Goal: Task Accomplishment & Management: Complete application form

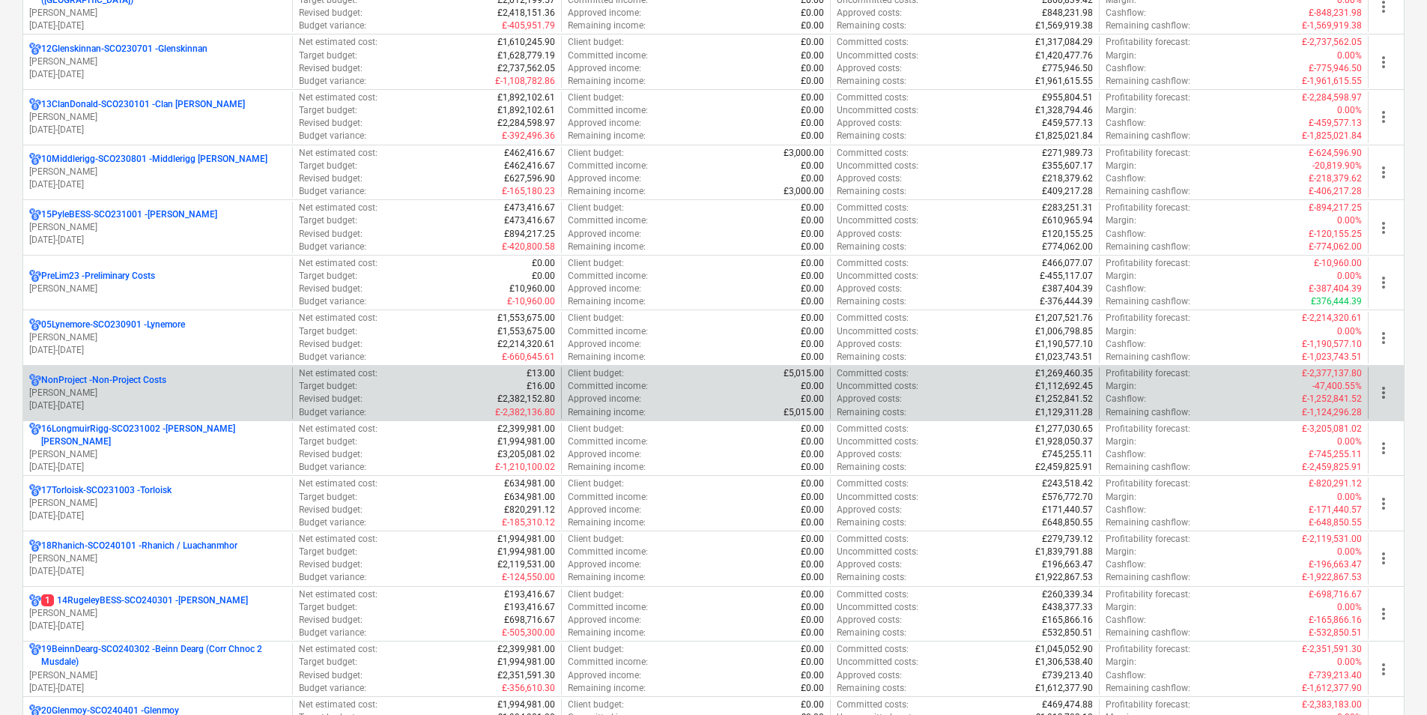
scroll to position [759, 0]
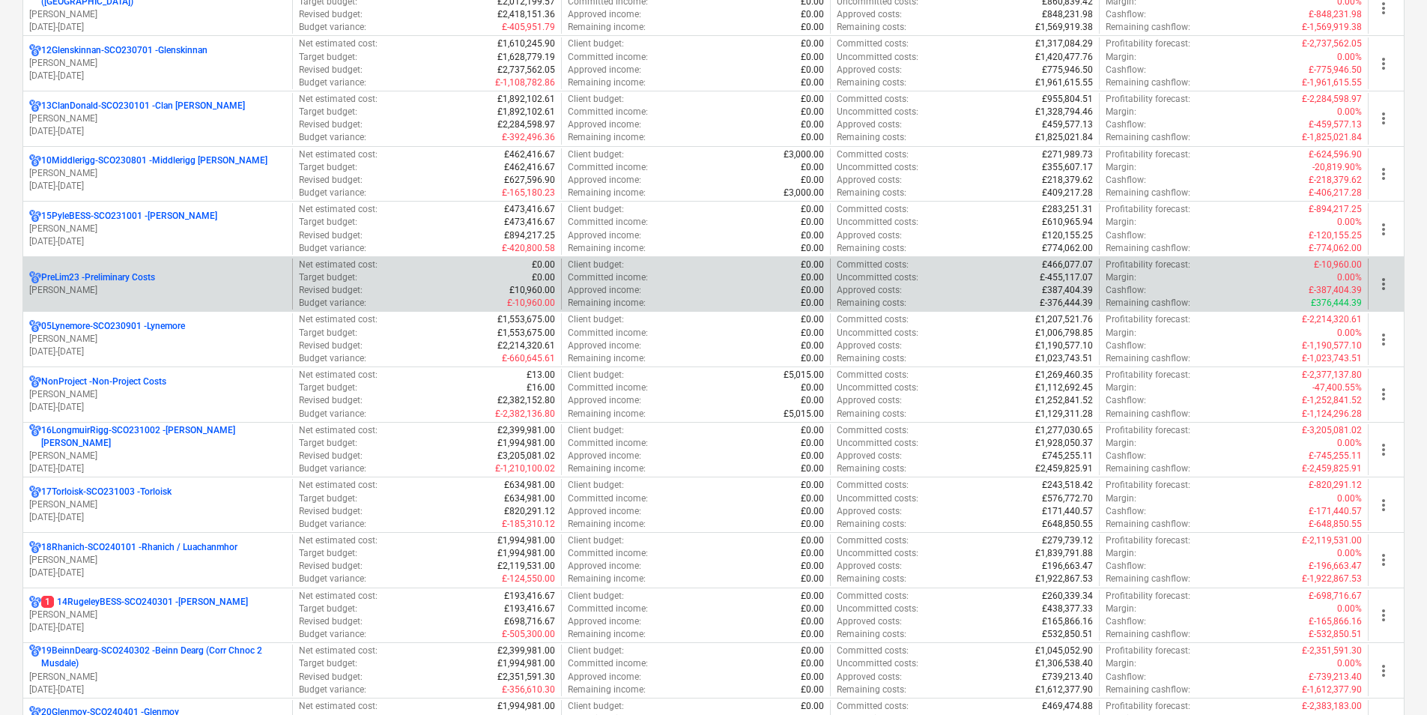
click at [135, 276] on p "PreLim23 - Preliminary Costs" at bounding box center [98, 277] width 114 height 13
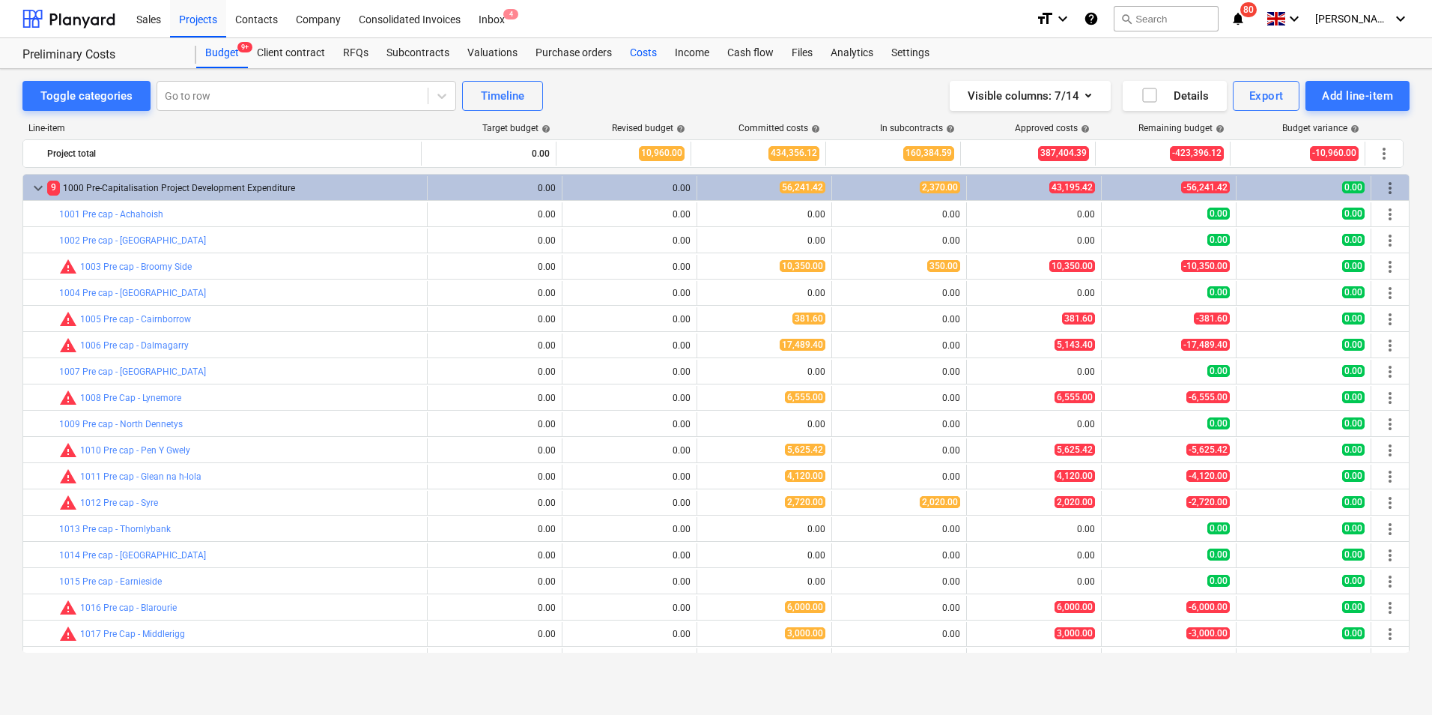
click at [637, 57] on div "Costs" at bounding box center [643, 53] width 45 height 30
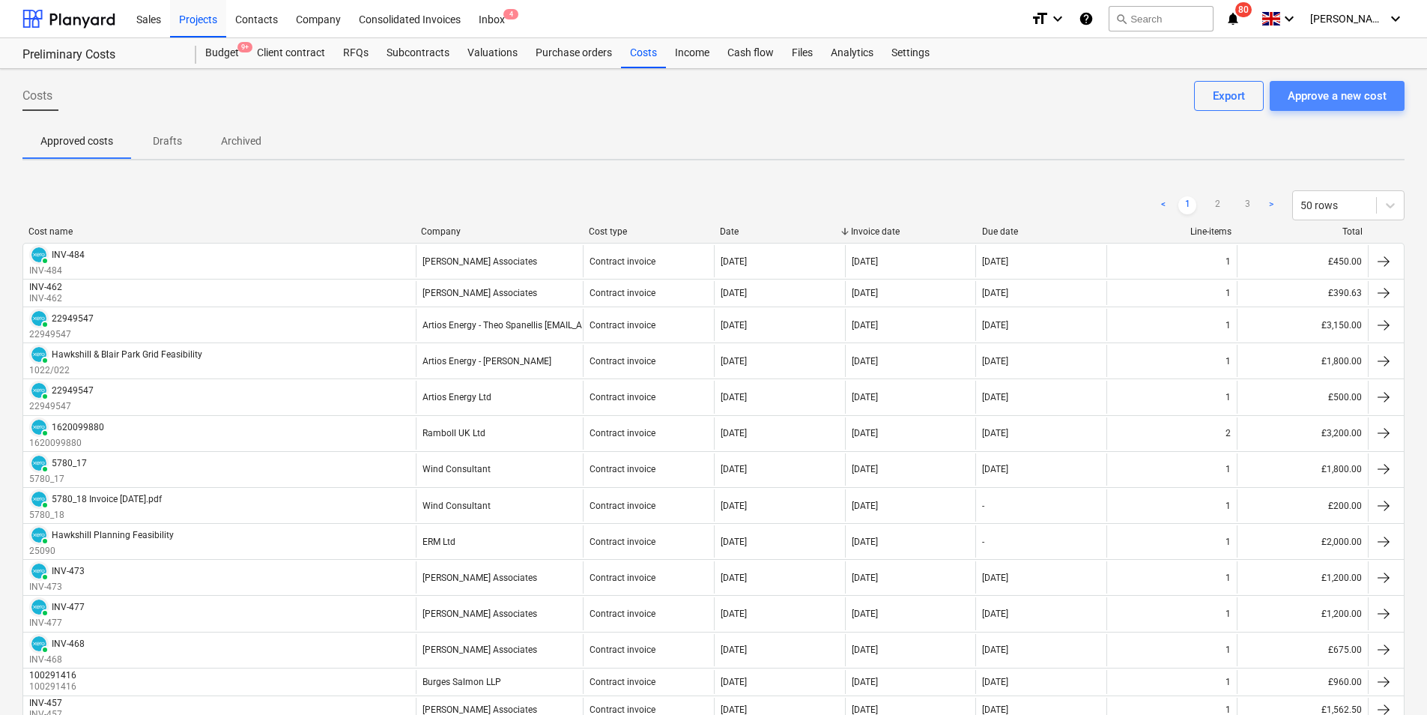
click at [1334, 94] on div "Approve a new cost" at bounding box center [1337, 95] width 99 height 19
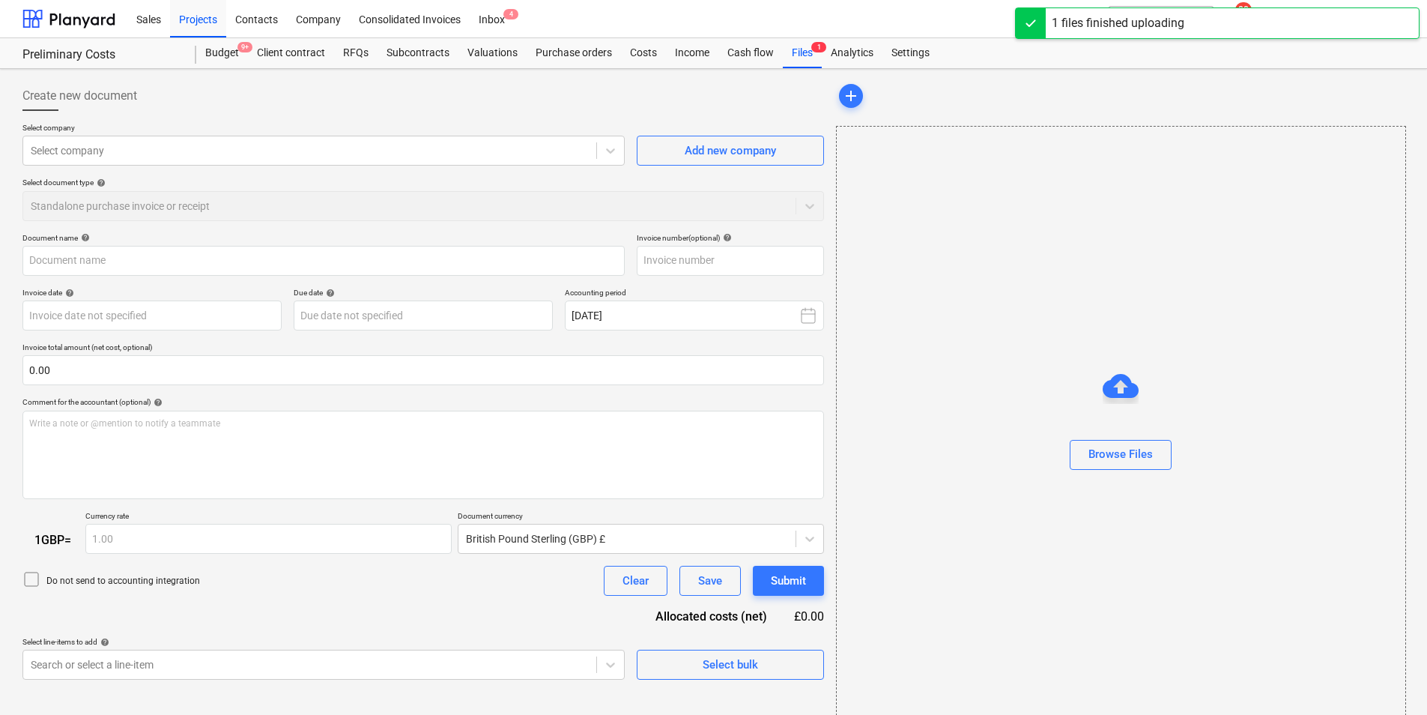
type input "FN148544.pdf"
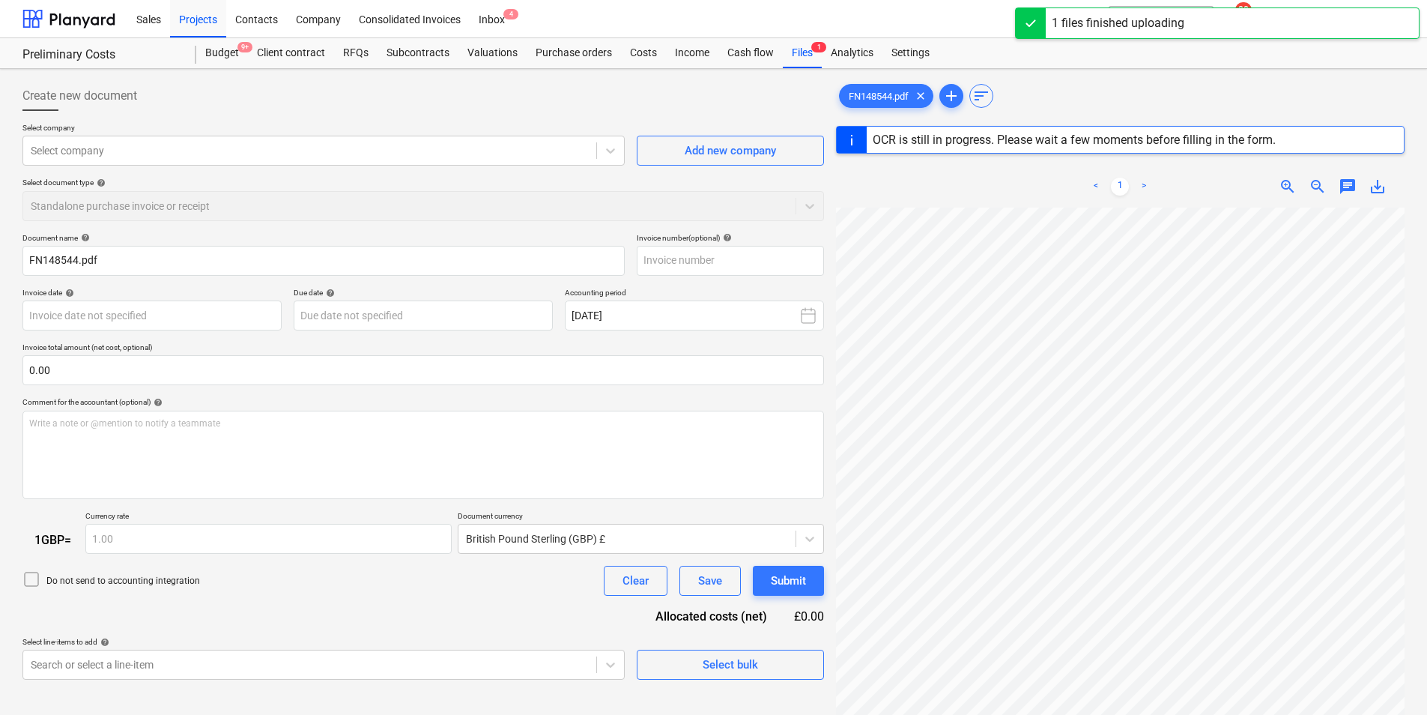
scroll to position [7, 219]
click at [612, 153] on icon at bounding box center [610, 150] width 15 height 15
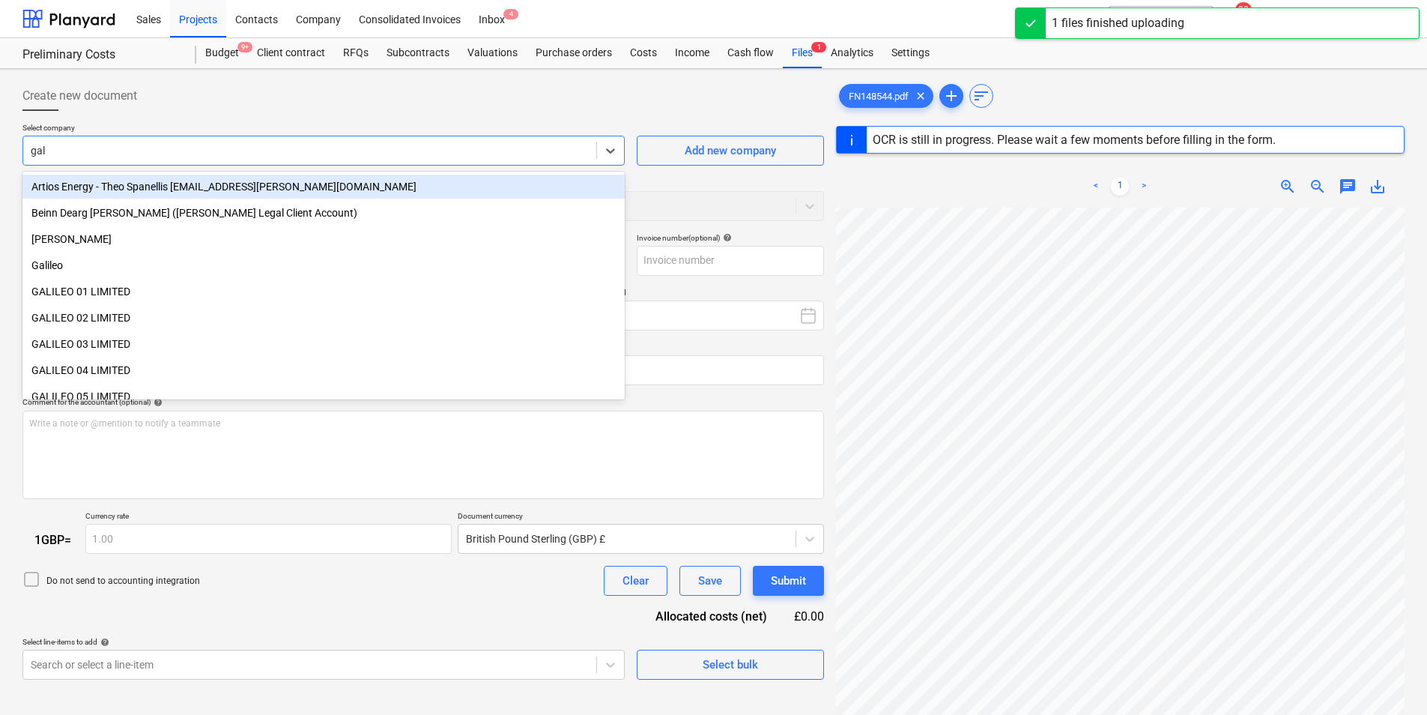
type input "galb"
type input "FN148544"
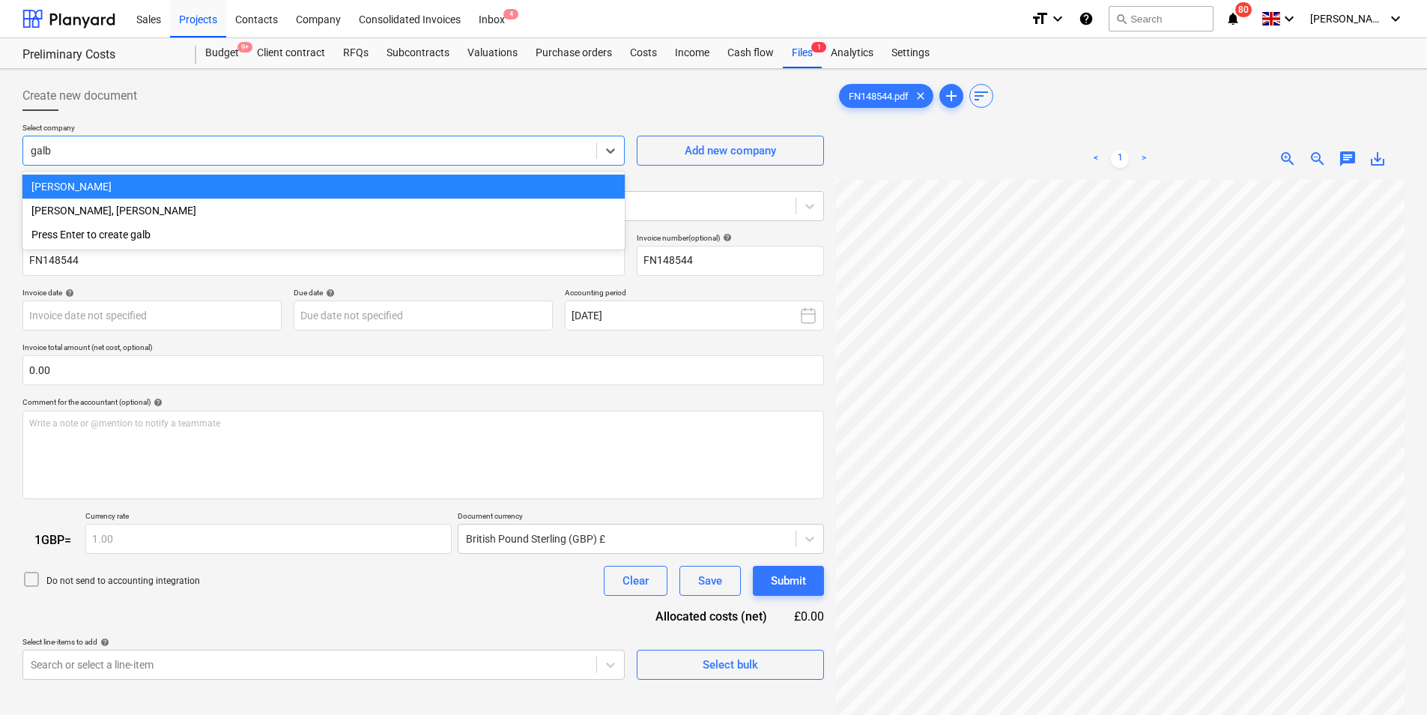
click at [264, 191] on div "[PERSON_NAME]" at bounding box center [323, 187] width 602 height 24
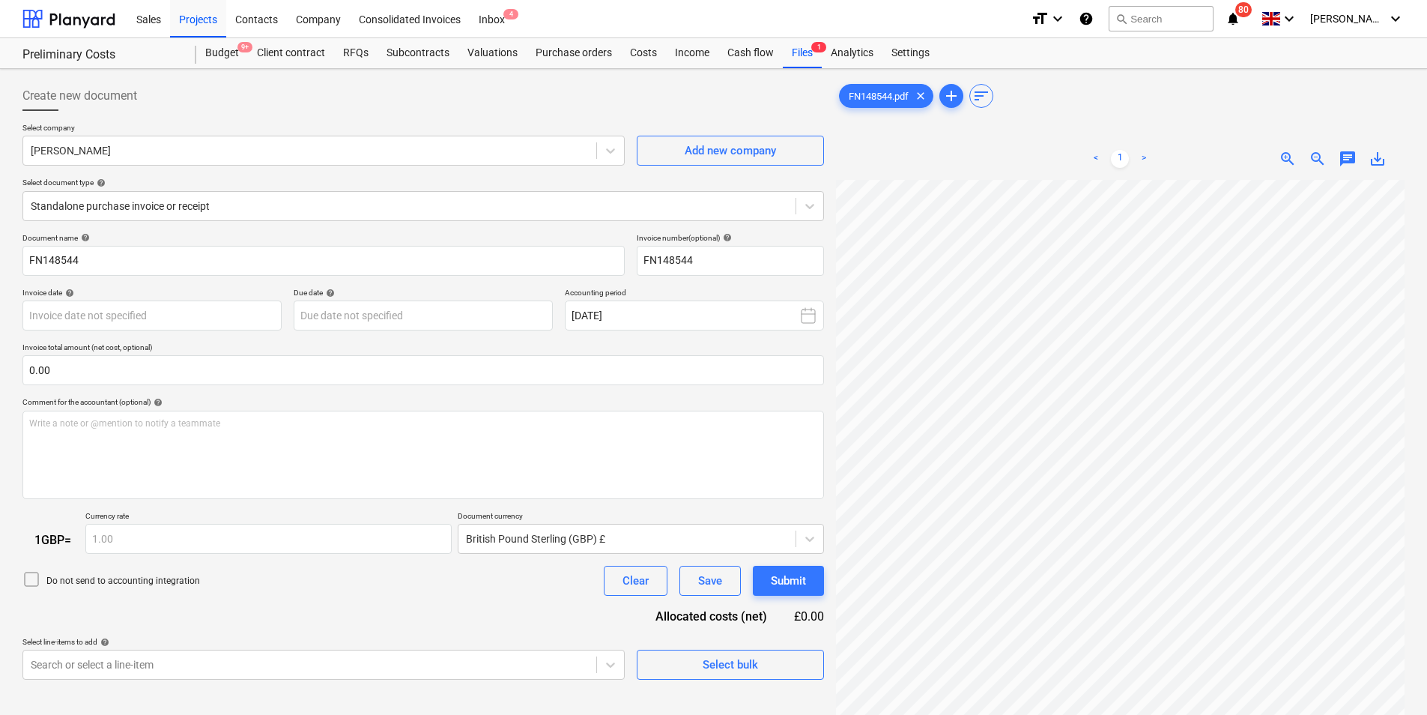
scroll to position [248, 49]
click at [131, 310] on body "Sales Projects Contacts Company Consolidated Invoices Inbox 4 format_size keybo…" at bounding box center [713, 357] width 1427 height 715
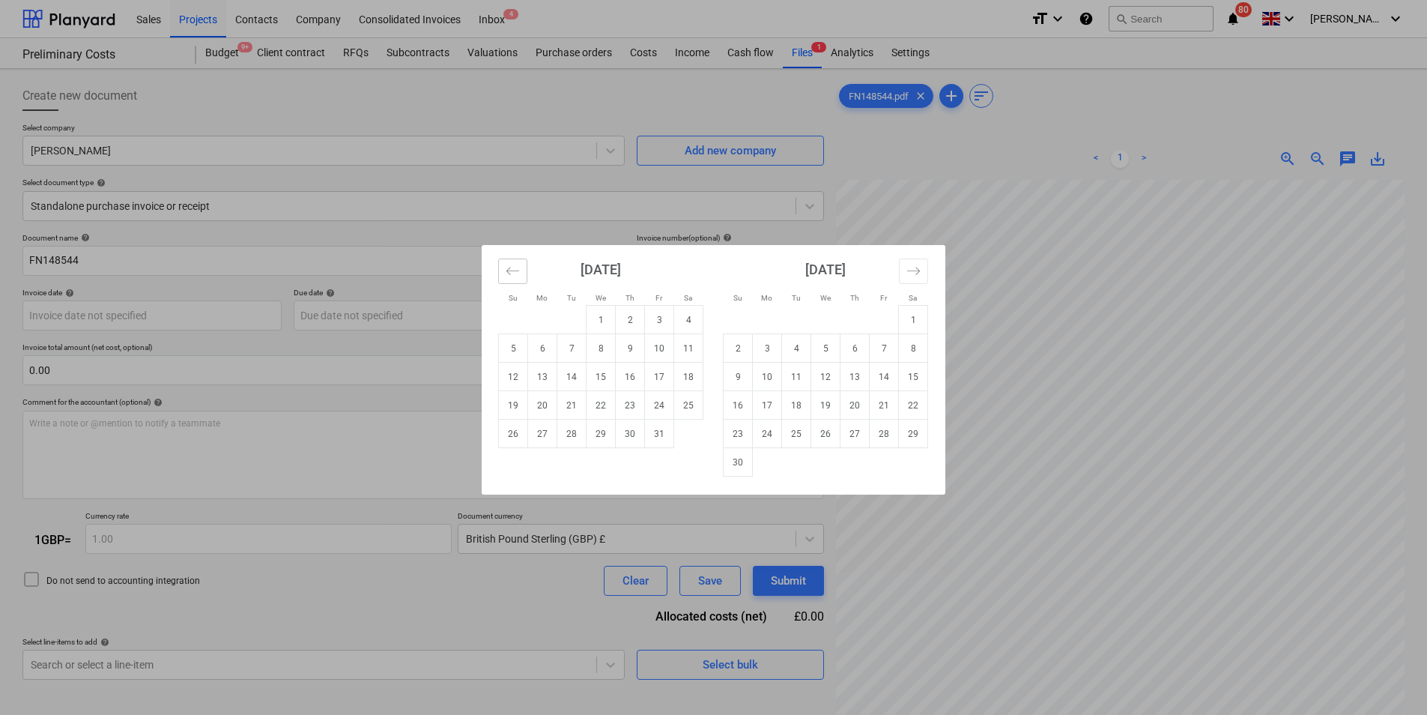
click at [513, 270] on icon "Move backward to switch to the previous month." at bounding box center [513, 271] width 14 height 14
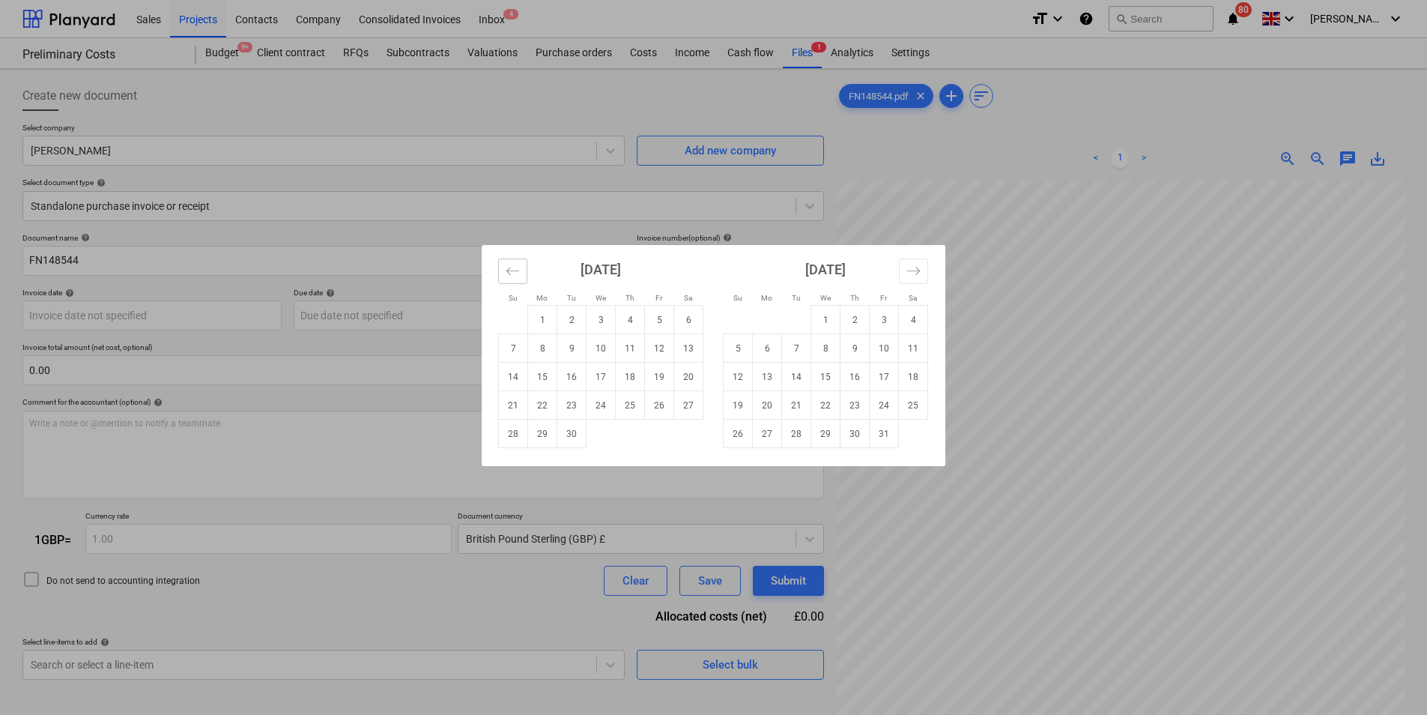
click at [513, 270] on icon "Move backward to switch to the previous month." at bounding box center [513, 271] width 14 height 14
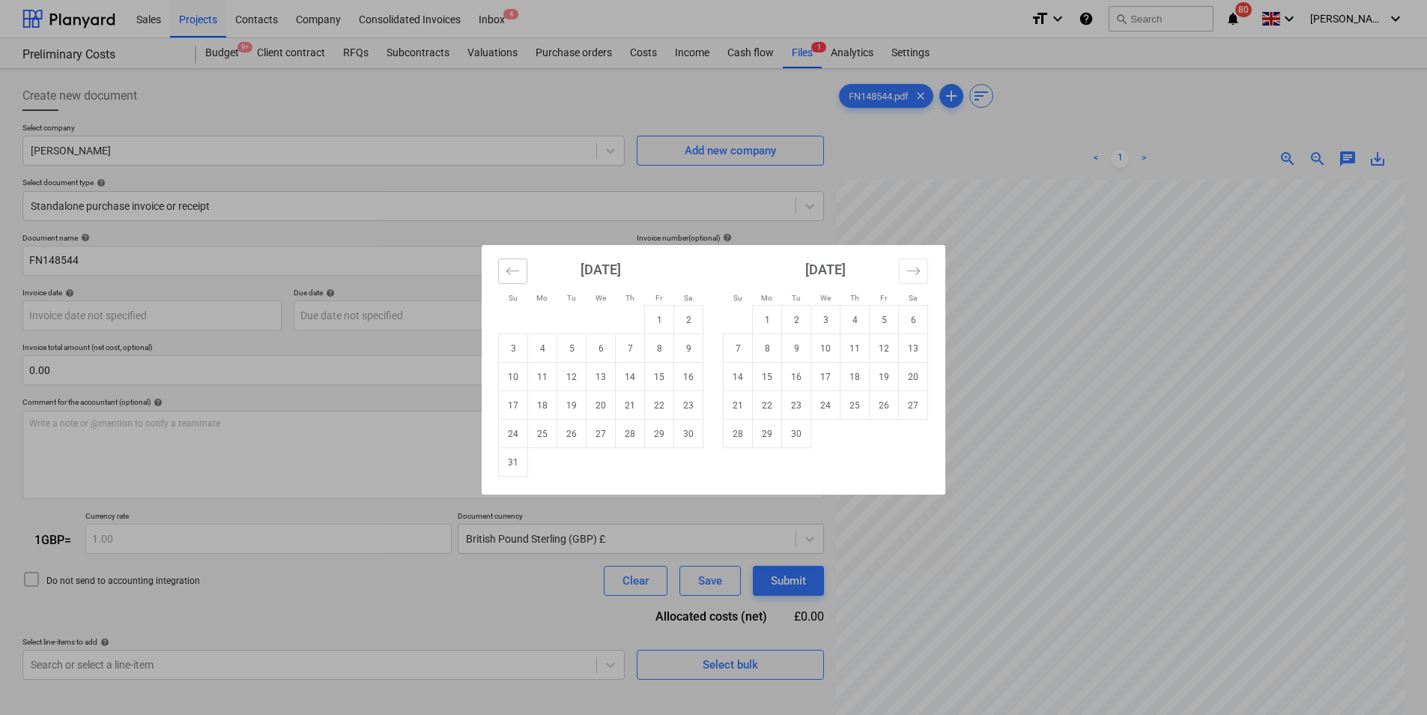
click at [513, 270] on icon "Move backward to switch to the previous month." at bounding box center [513, 271] width 14 height 14
click at [637, 377] on td "17" at bounding box center [630, 377] width 29 height 28
type input "[DATE]"
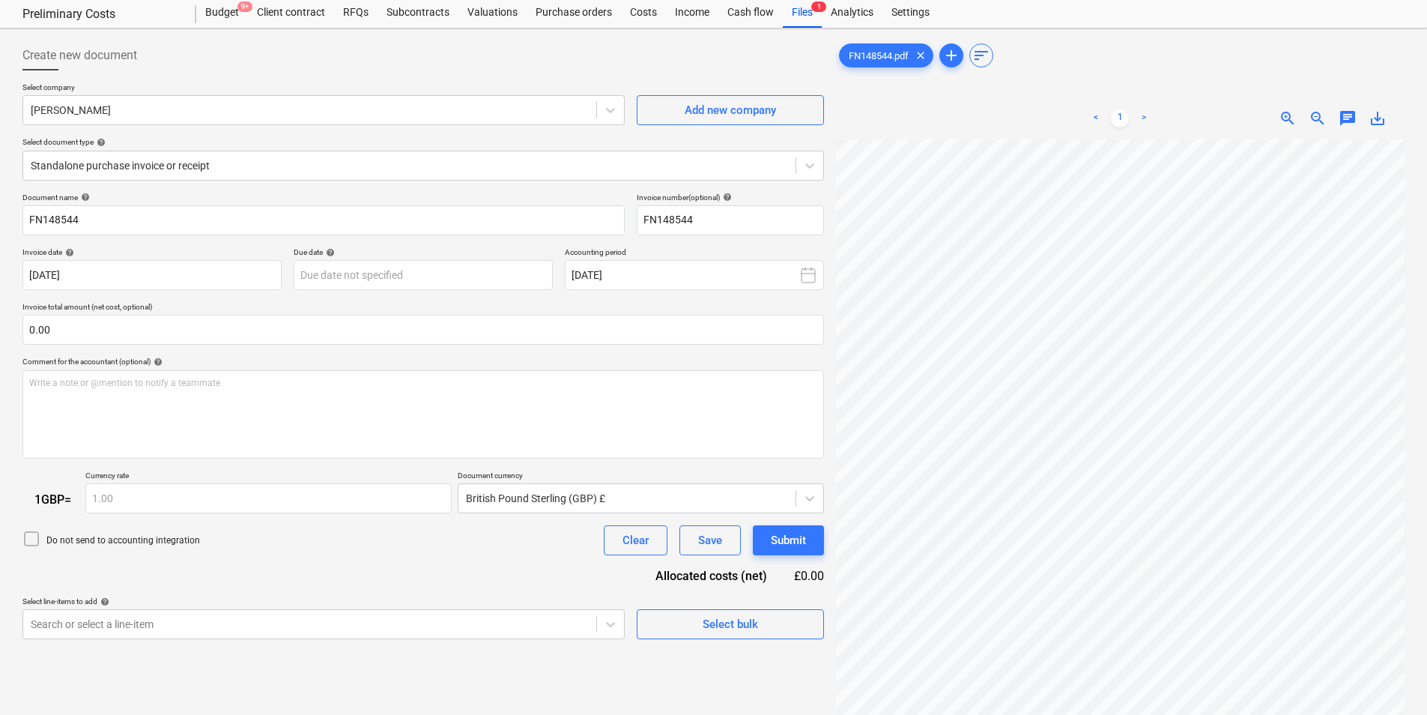
scroll to position [75, 0]
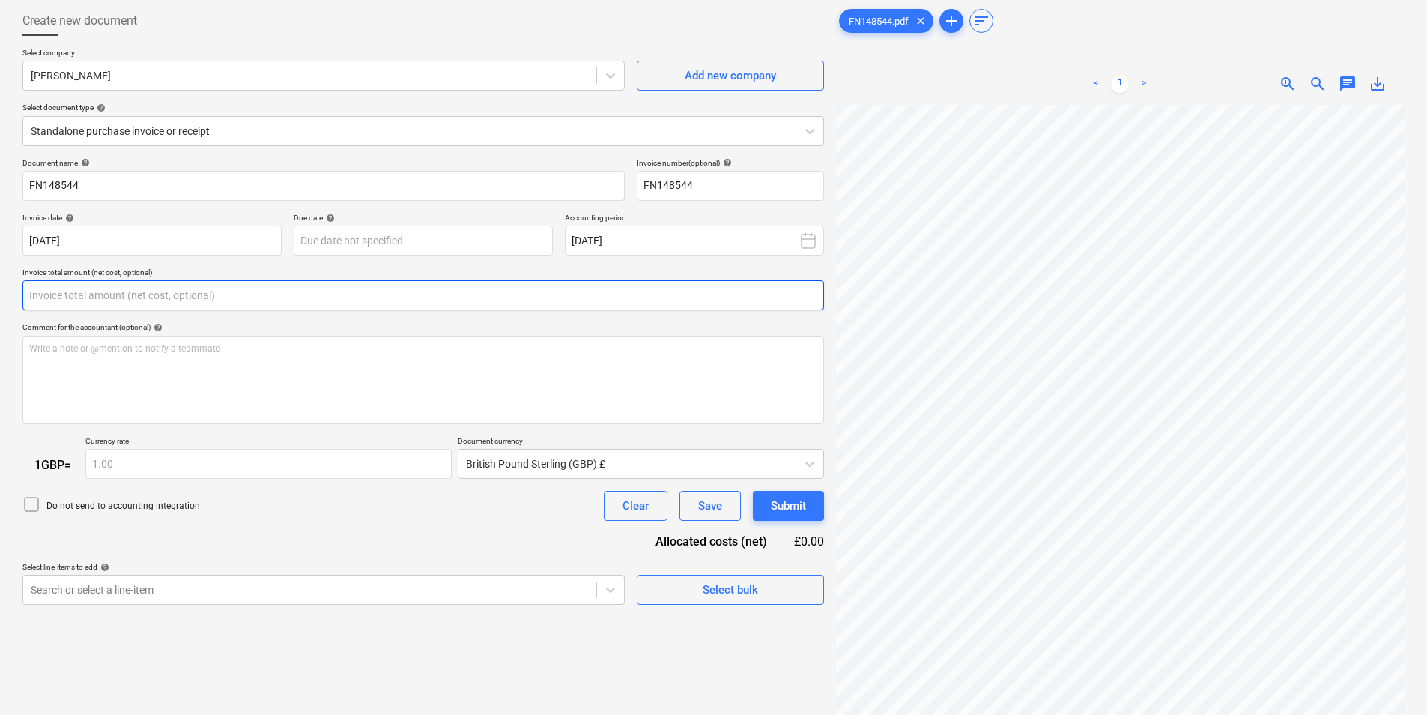
click at [184, 305] on input "text" at bounding box center [422, 295] width 801 height 30
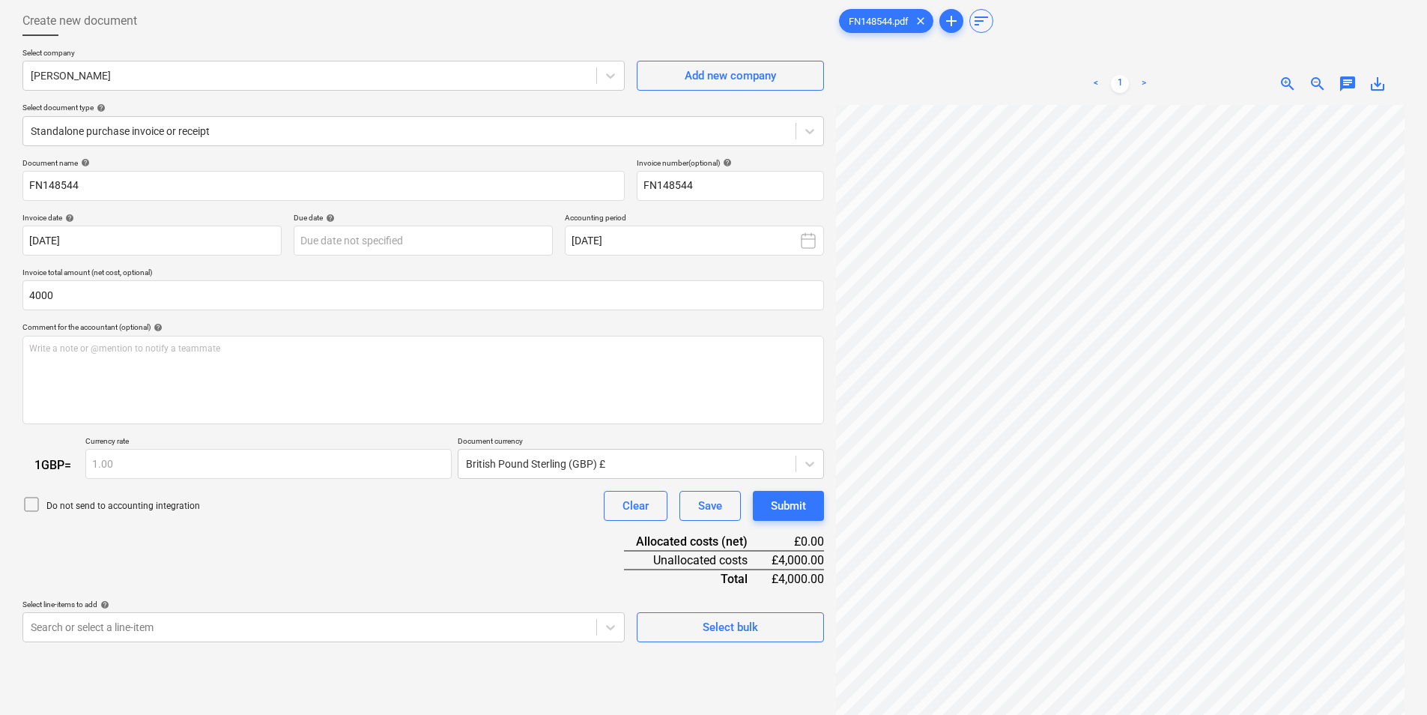
type input "4,000.00"
click at [255, 569] on div "Document name help FN148544 Invoice number (optional) help FN148544 Invoice dat…" at bounding box center [422, 400] width 801 height 485
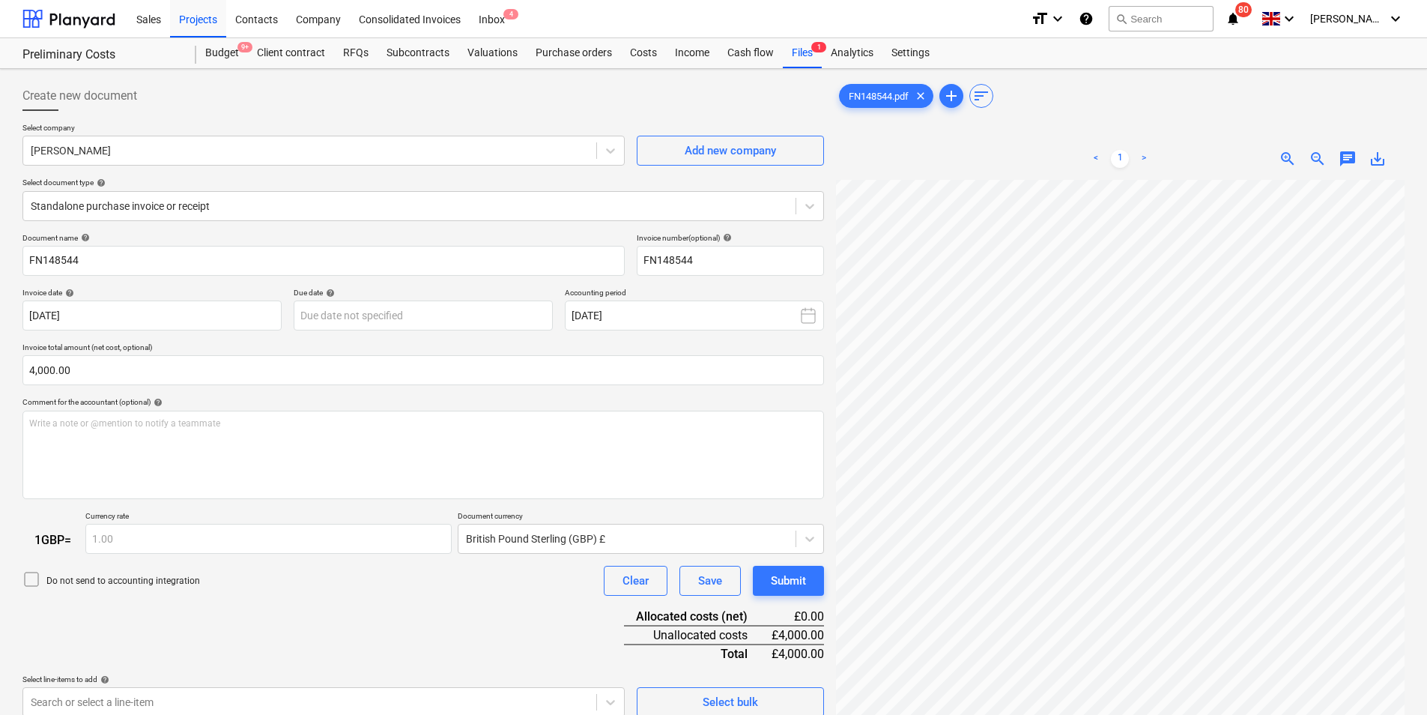
scroll to position [0, 58]
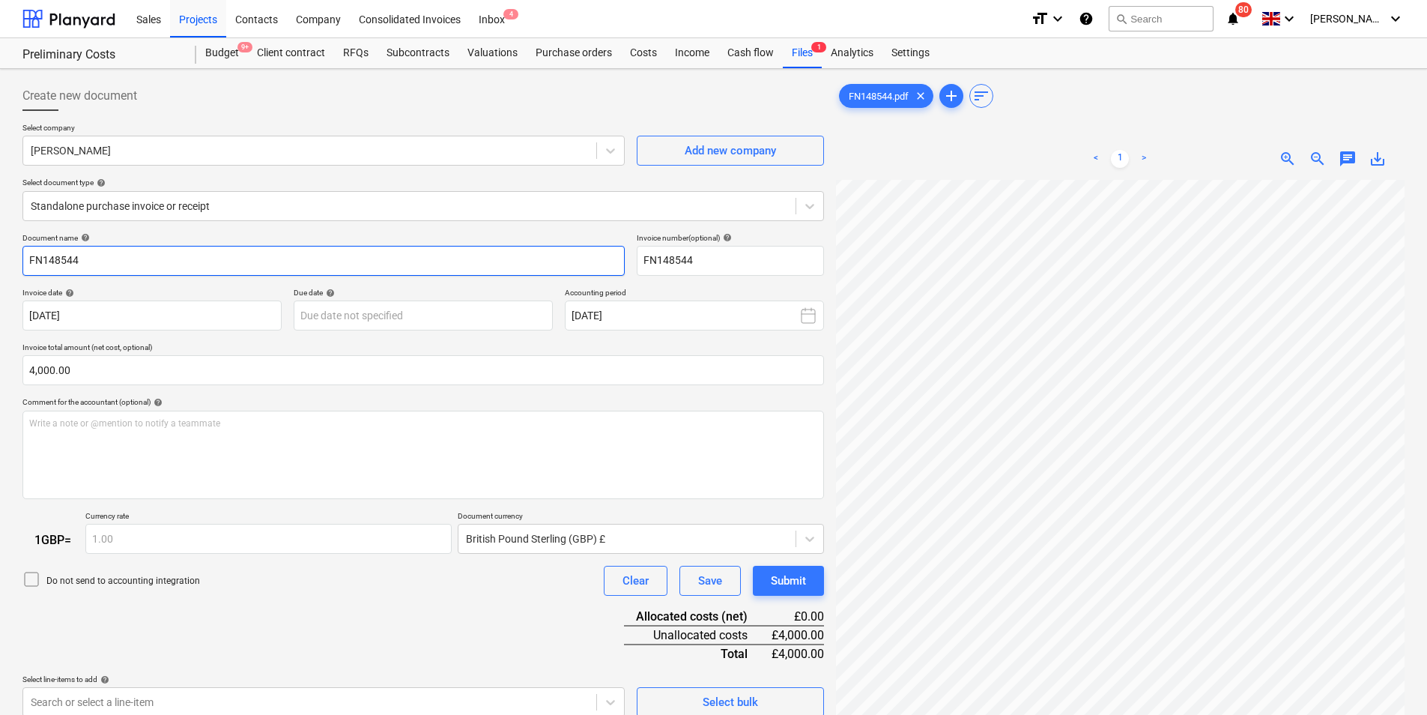
drag, startPoint x: 126, startPoint y: 261, endPoint x: -17, endPoint y: 253, distance: 143.3
click at [0, 253] on html "Sales Projects Contacts Company Consolidated Invoices Inbox 4 format_size keybo…" at bounding box center [713, 357] width 1427 height 715
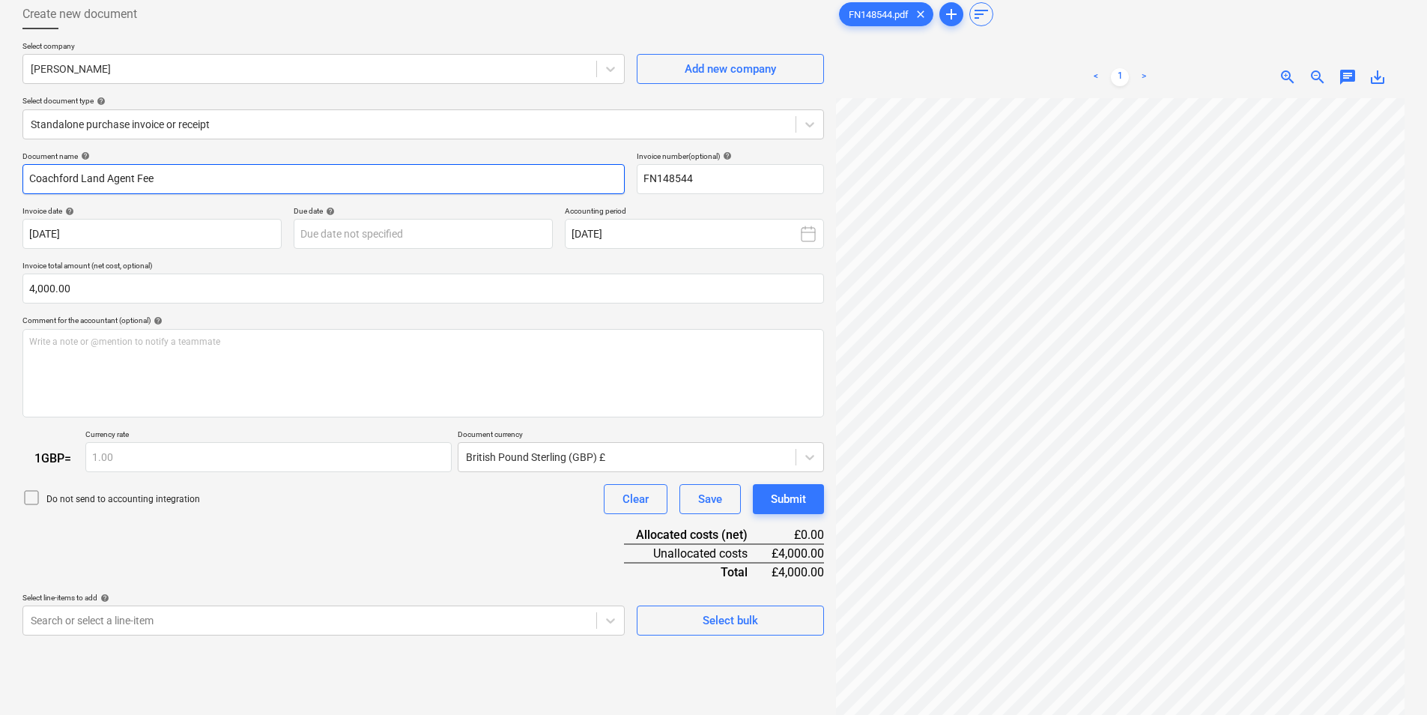
scroll to position [150, 0]
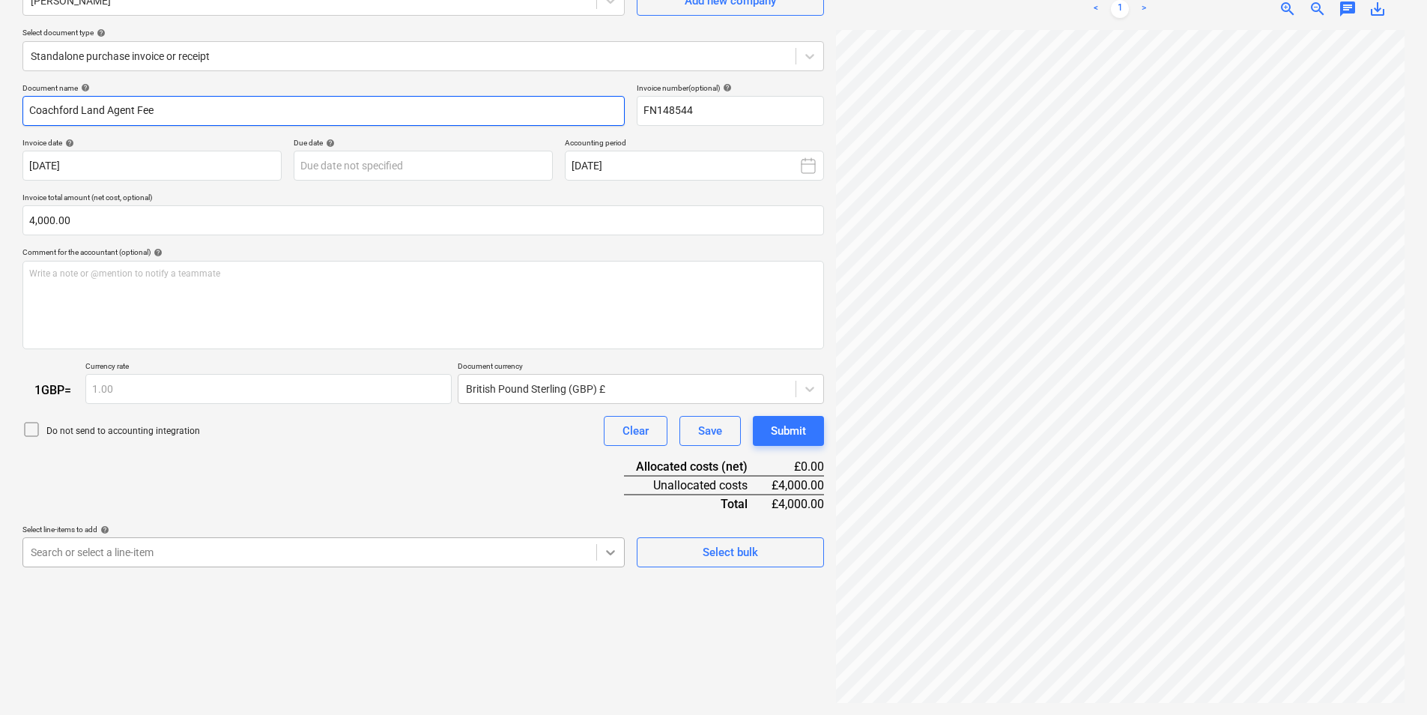
type input "Coachford Land Agent Fee"
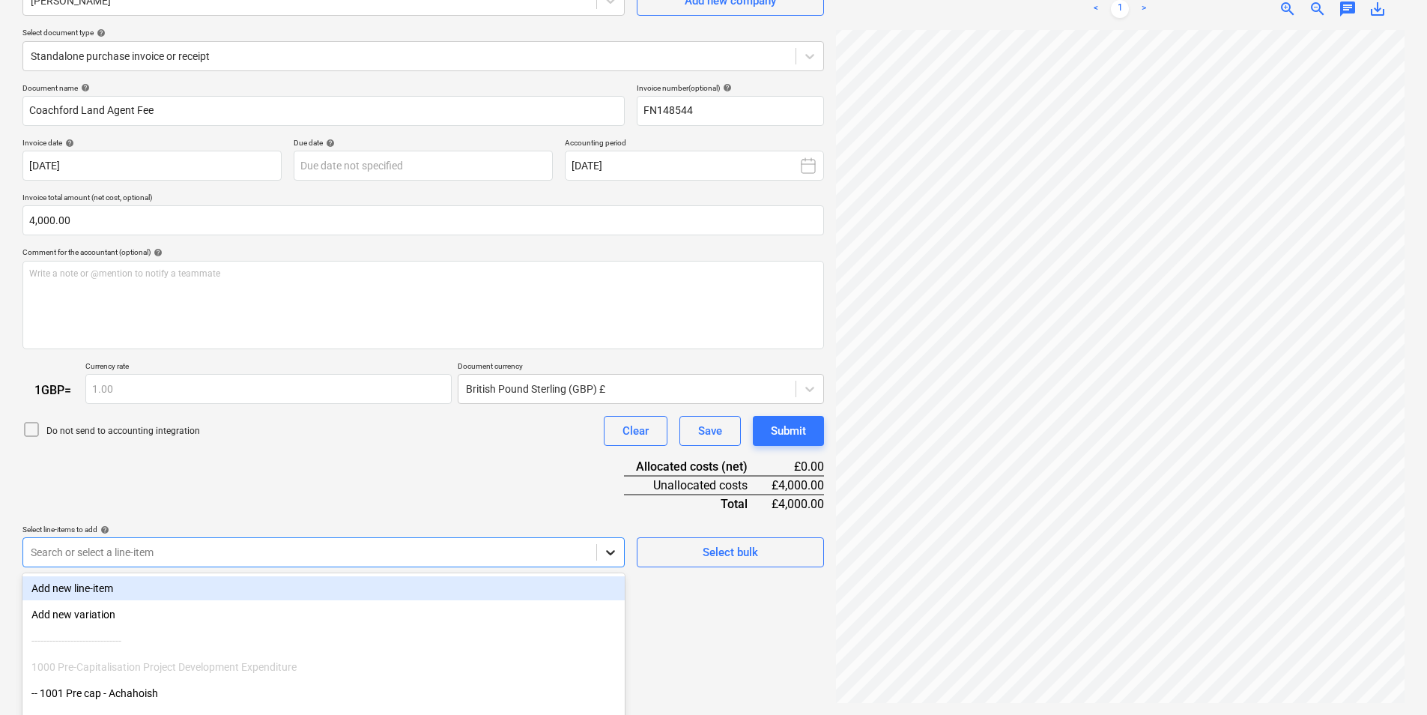
scroll to position [236, 0]
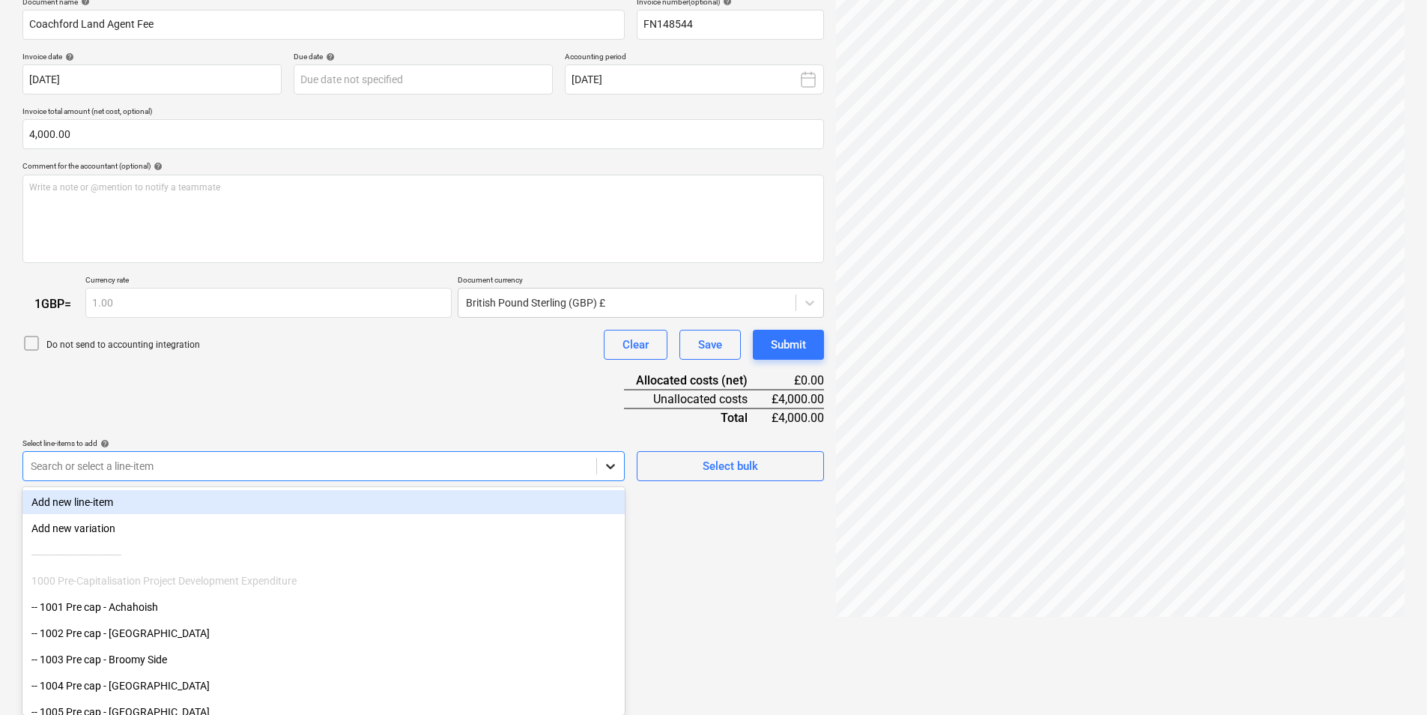
click at [598, 479] on body "Sales Projects Contacts Company Consolidated Invoices Inbox 4 format_size keybo…" at bounding box center [713, 121] width 1427 height 715
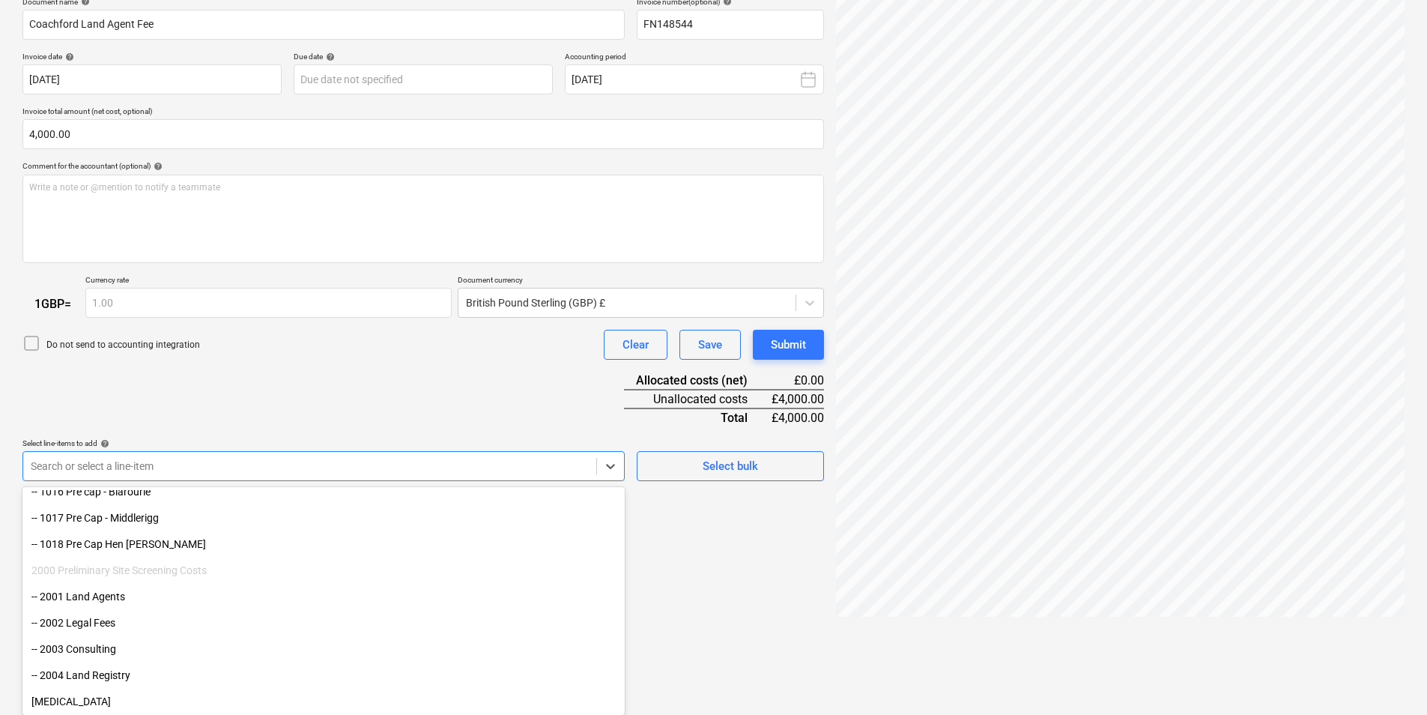
scroll to position [509, 0]
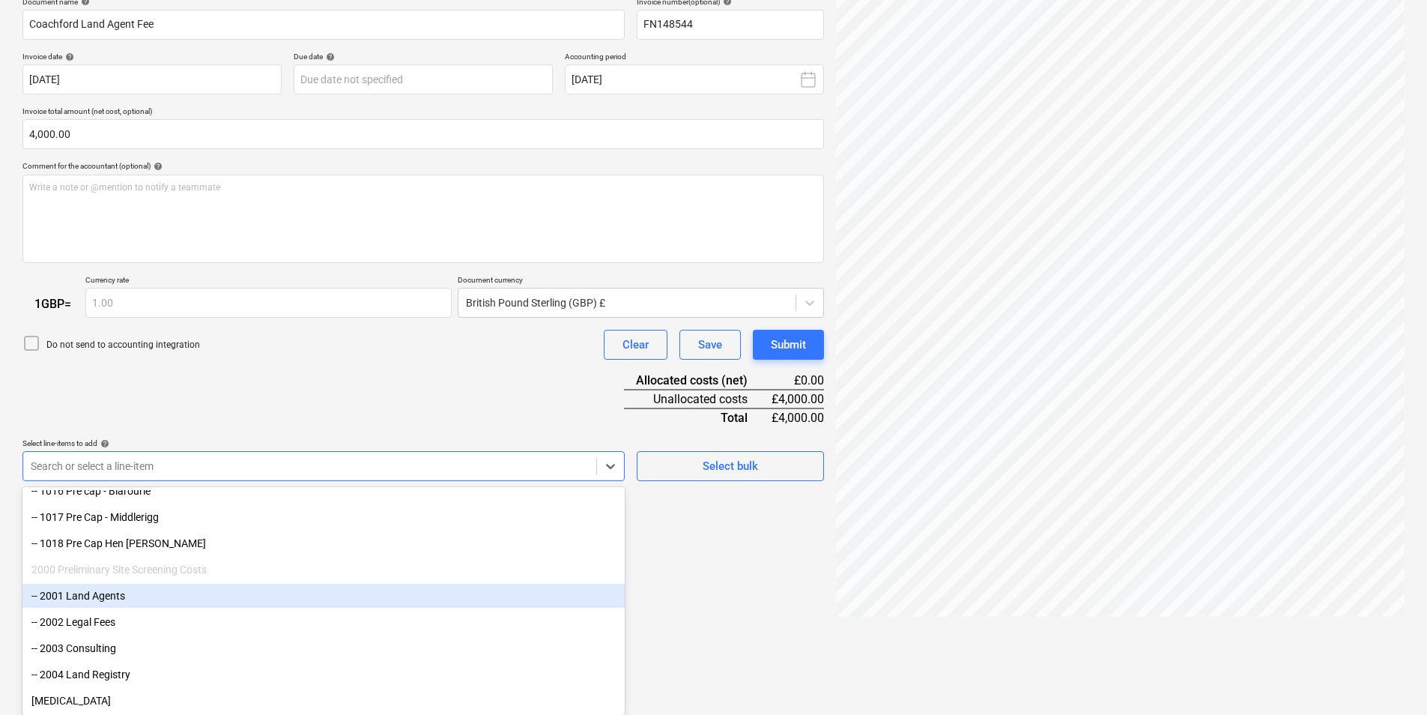
click at [204, 592] on div "-- 2001 Land Agents" at bounding box center [323, 596] width 602 height 24
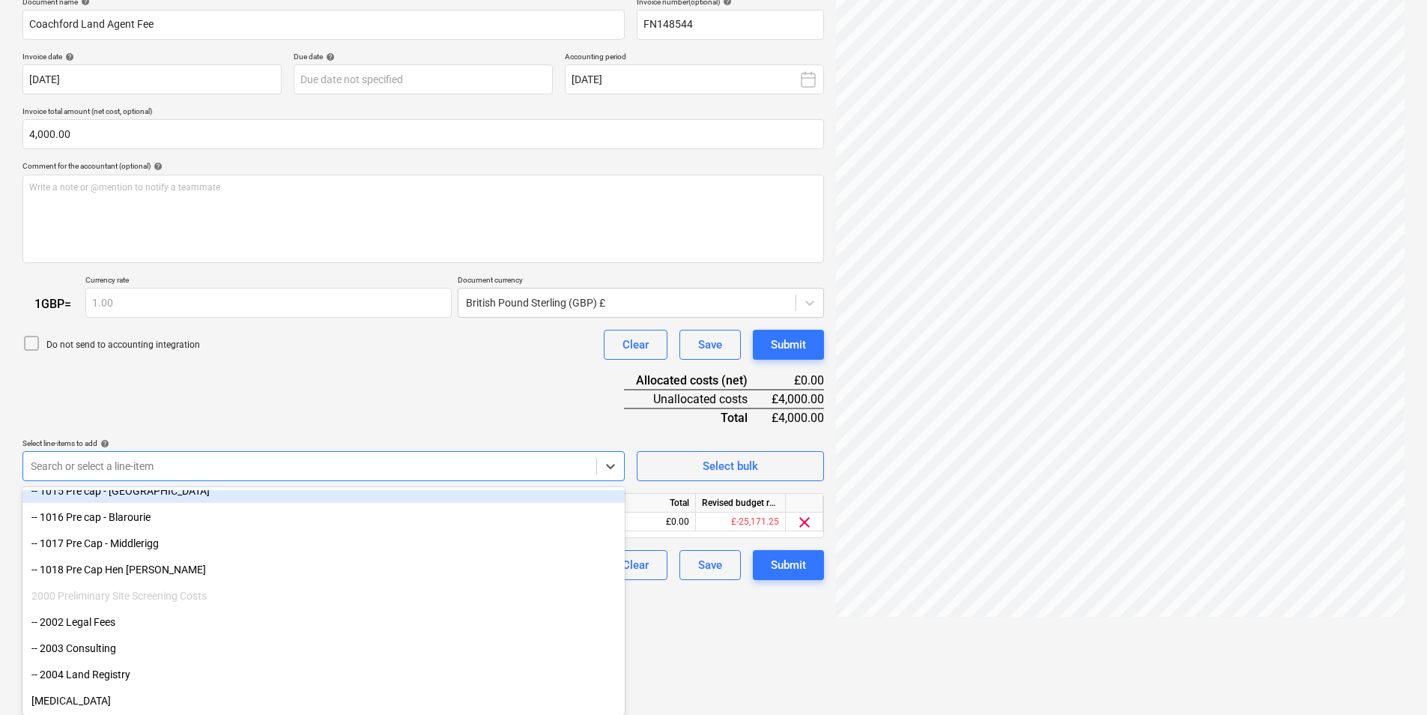
click at [265, 400] on div "Document name help Coachford Land Agent Fee Invoice number (optional) help FN14…" at bounding box center [422, 289] width 801 height 584
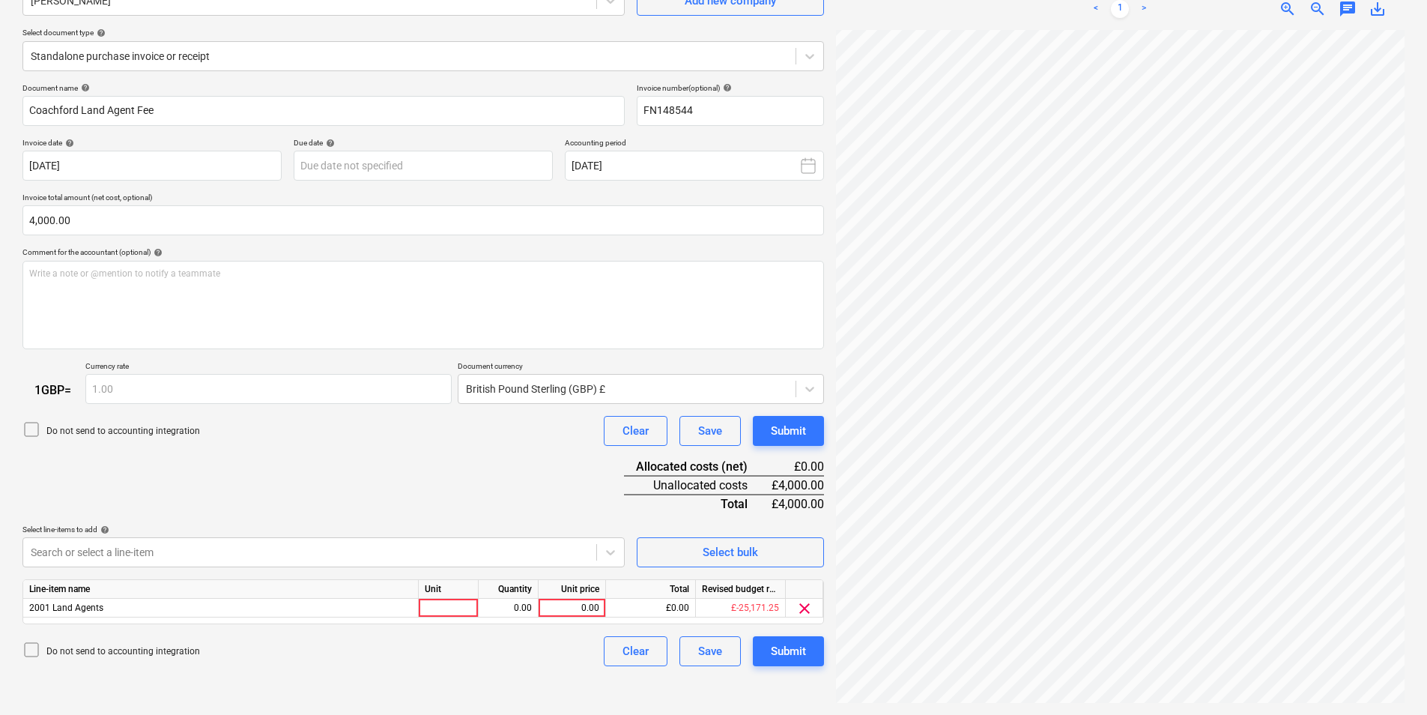
scroll to position [150, 0]
click at [464, 612] on div at bounding box center [449, 607] width 60 height 19
type input "pc"
click at [503, 599] on div "0.00" at bounding box center [508, 607] width 47 height 19
type input "w"
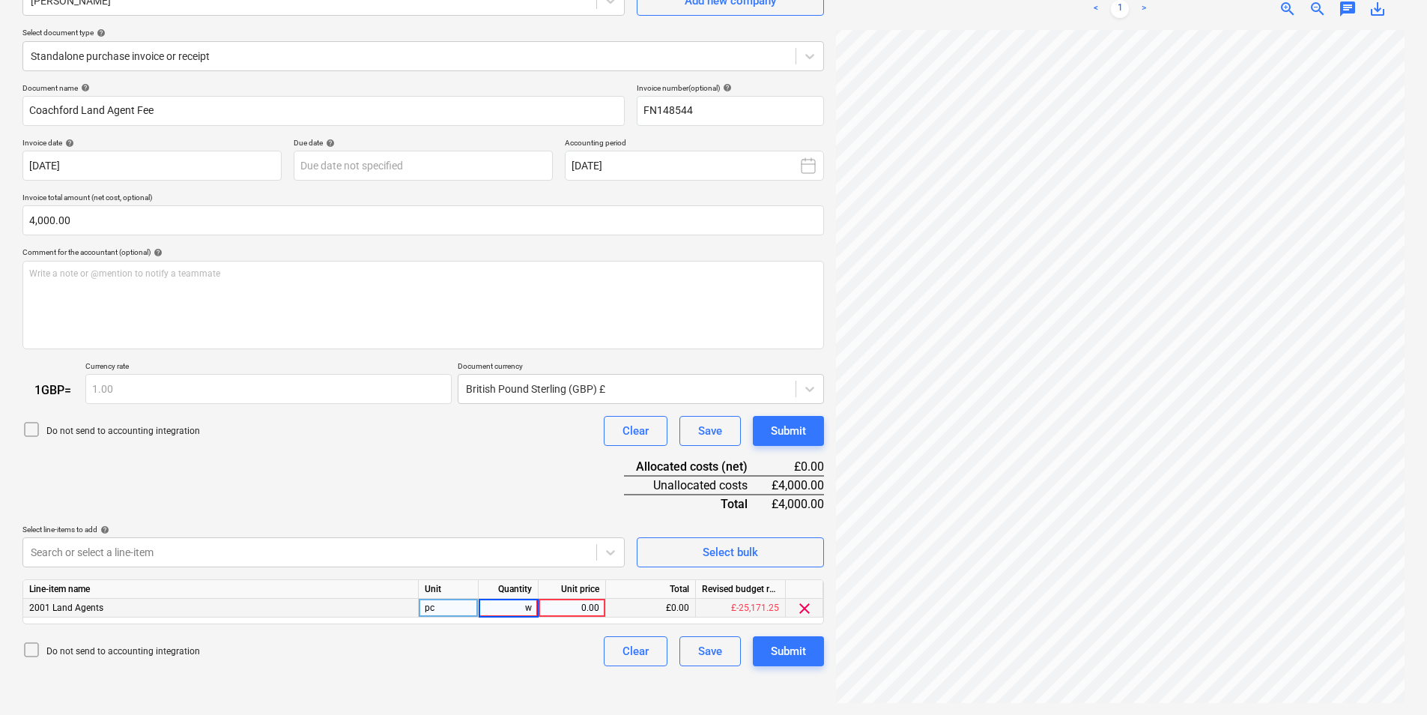
click at [581, 610] on div "0.00" at bounding box center [572, 607] width 55 height 19
click at [518, 608] on div "0.00" at bounding box center [508, 607] width 47 height 19
type input "1"
click at [586, 607] on div "0.00" at bounding box center [572, 607] width 55 height 19
type input "4000"
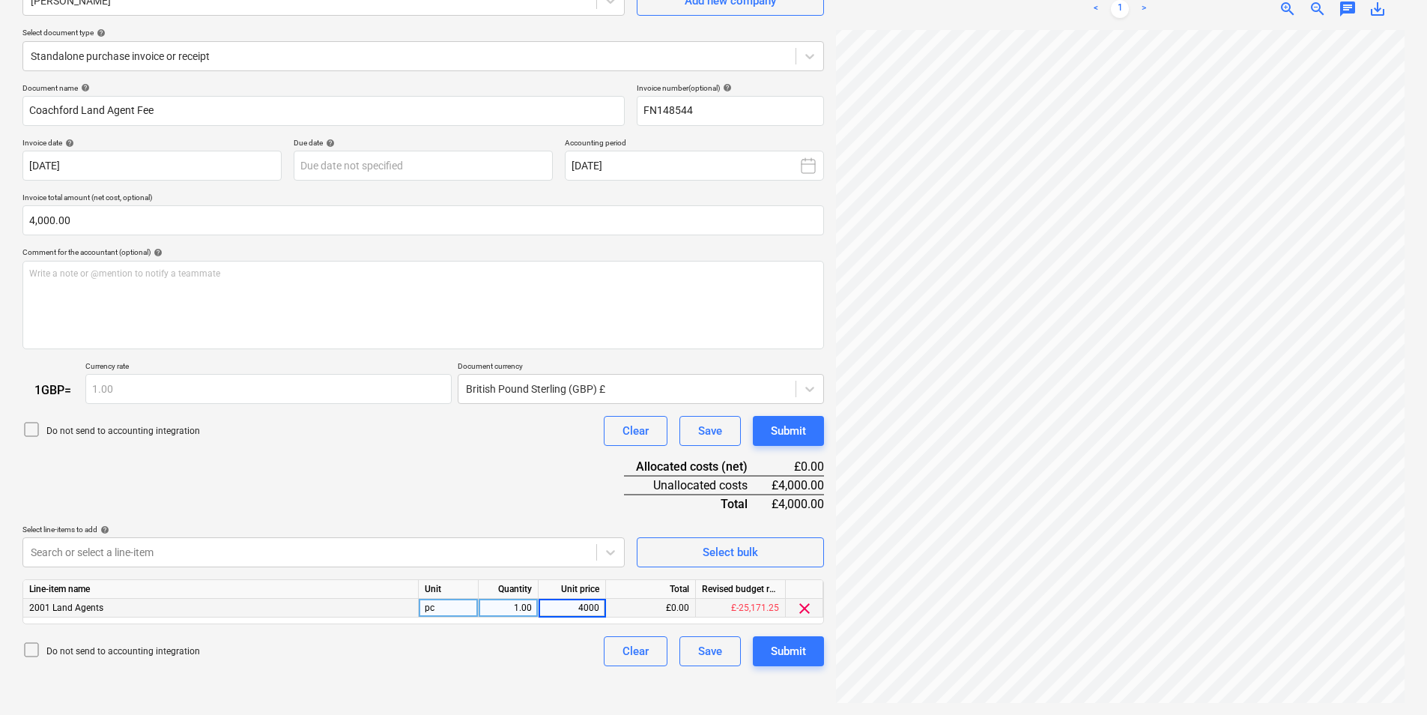
click at [422, 526] on div "Select line-items to add help" at bounding box center [323, 529] width 602 height 10
click at [530, 676] on div "Create new document Select company [PERSON_NAME] Add new company Select documen…" at bounding box center [422, 316] width 813 height 783
click at [552, 458] on div "Document name help Coachford Land Agent Fee Invoice number (optional) help FN14…" at bounding box center [422, 375] width 801 height 584
click at [455, 492] on div "Document name help Coachford Land Agent Fee Invoice number (optional) help FN14…" at bounding box center [422, 375] width 801 height 584
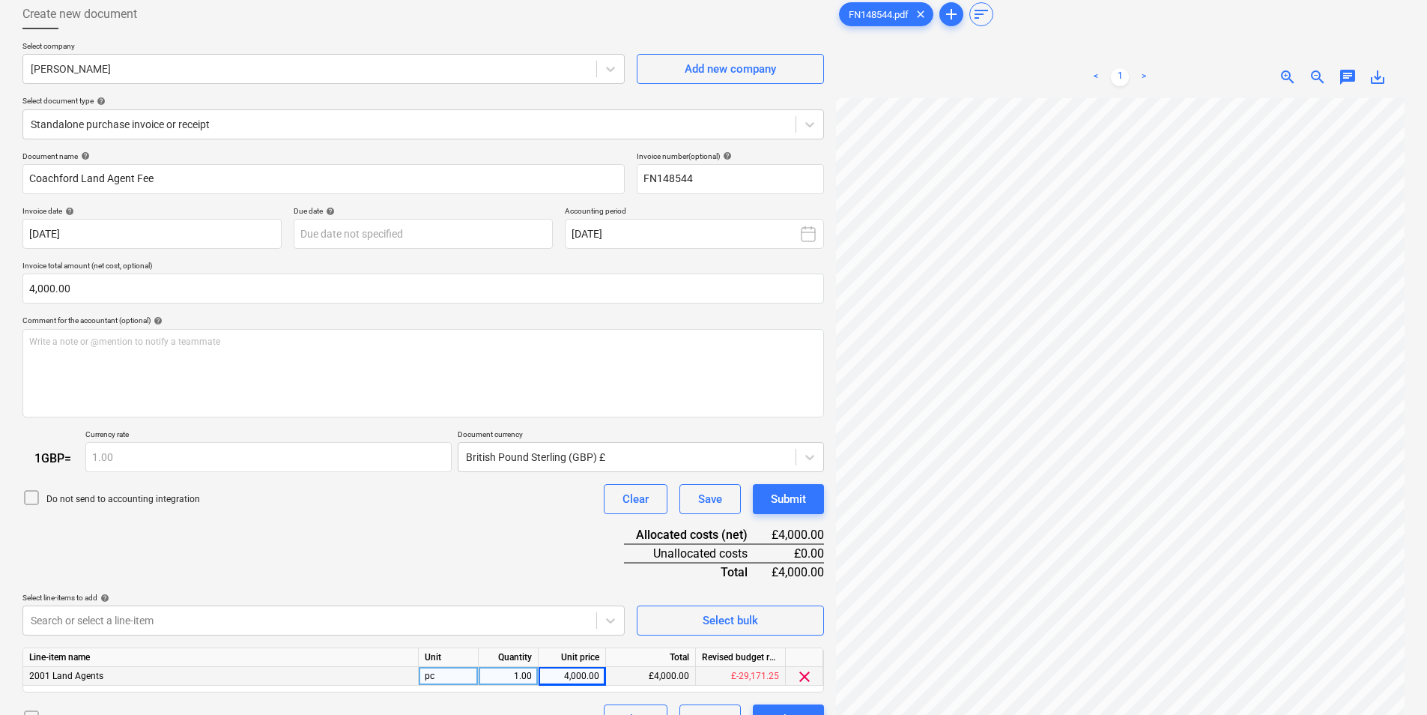
scroll to position [0, 0]
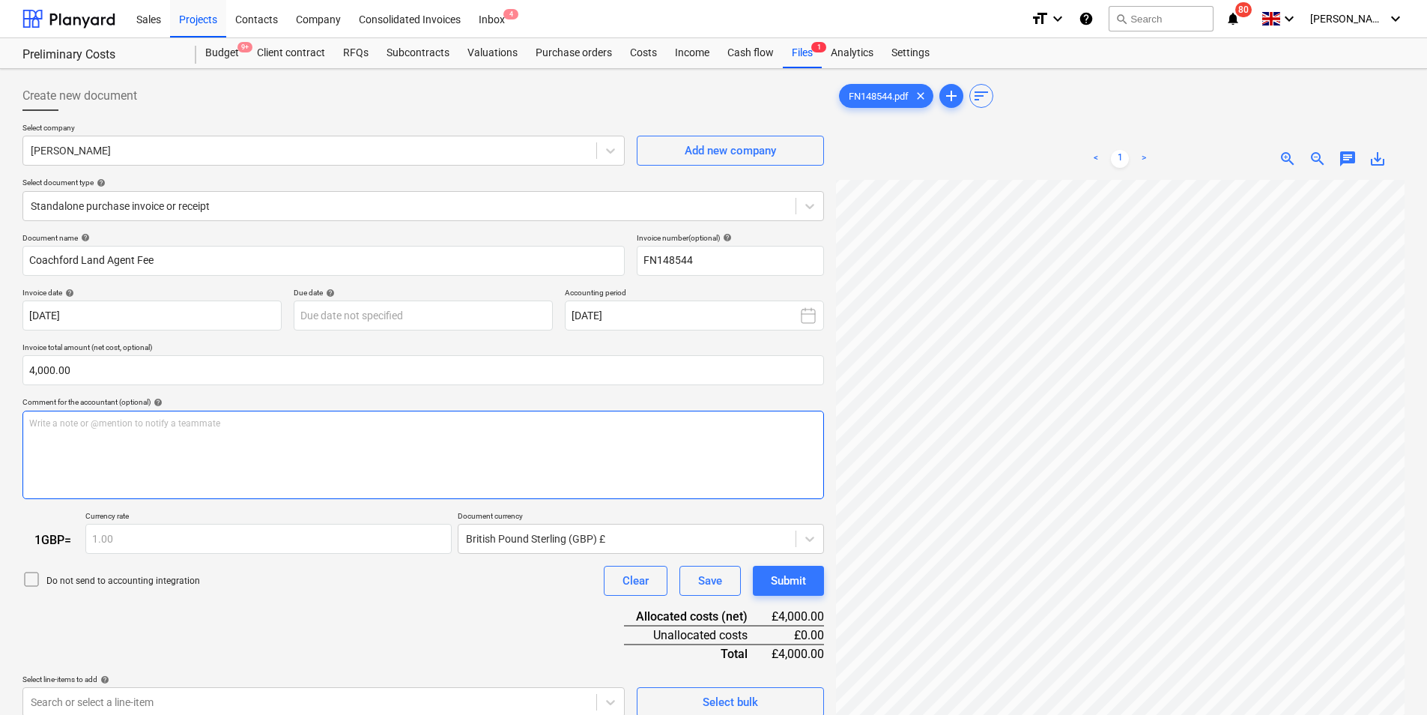
click at [255, 442] on div "Write a note or @mention to notify a teammate [PERSON_NAME]" at bounding box center [422, 454] width 801 height 88
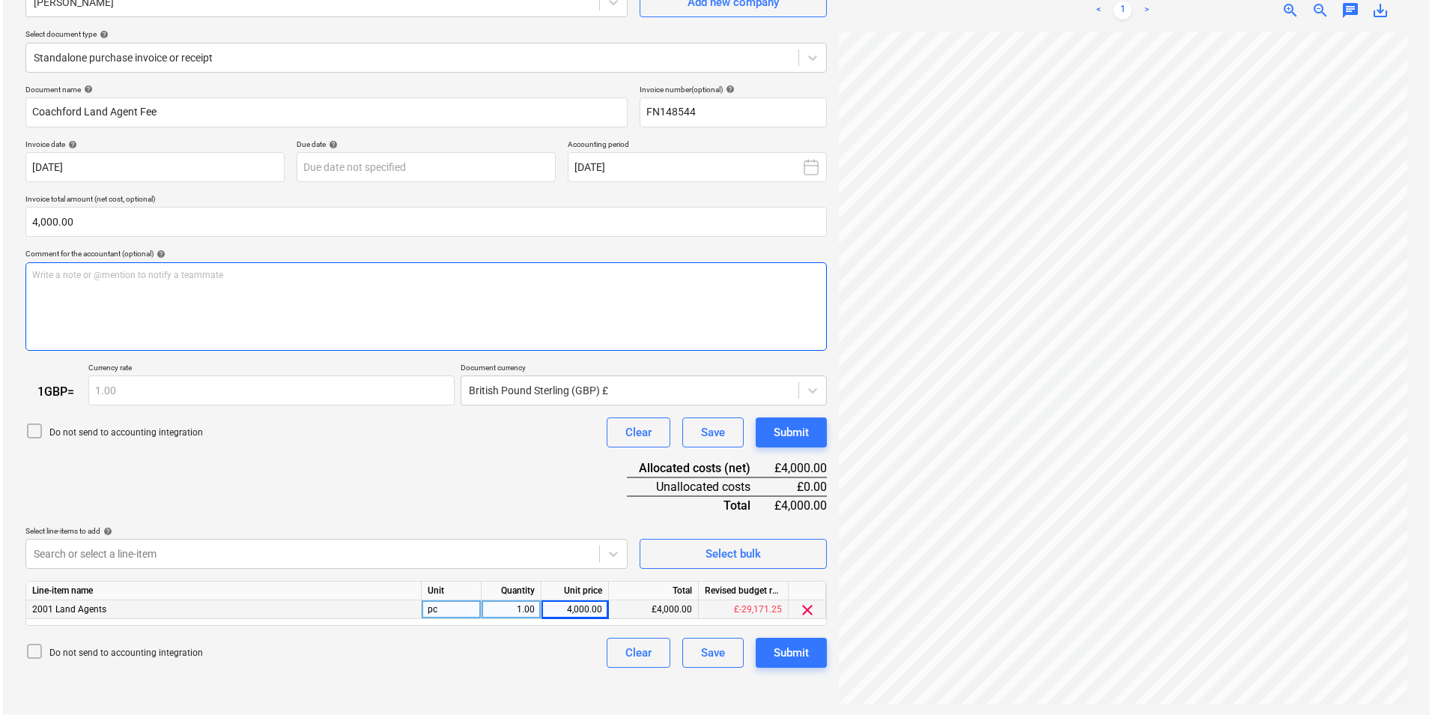
scroll to position [150, 0]
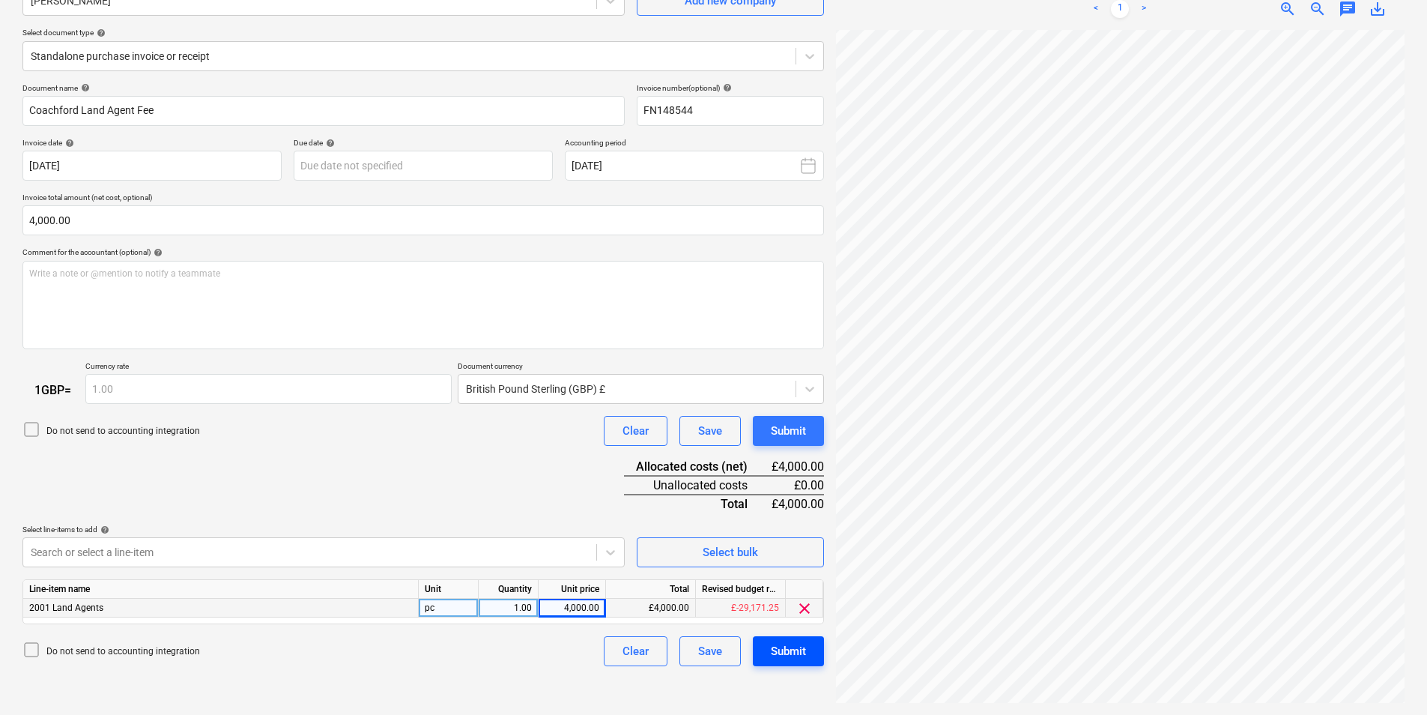
click at [784, 655] on div "Submit" at bounding box center [788, 650] width 35 height 19
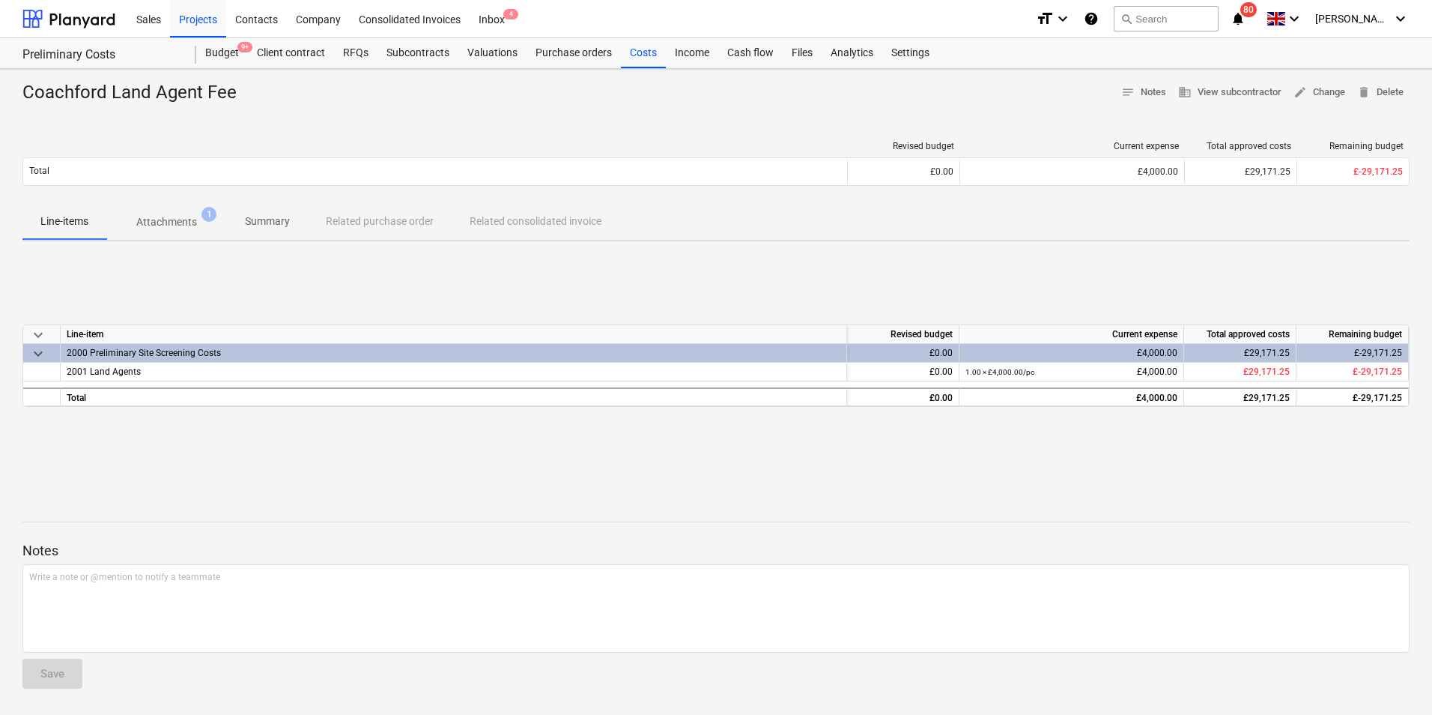
drag, startPoint x: 908, startPoint y: 473, endPoint x: 910, endPoint y: 465, distance: 8.5
click at [908, 473] on div "keyboard_arrow_down Line-item Revised budget Current expense Total approved cos…" at bounding box center [715, 365] width 1387 height 225
